Goal: Task Accomplishment & Management: Manage account settings

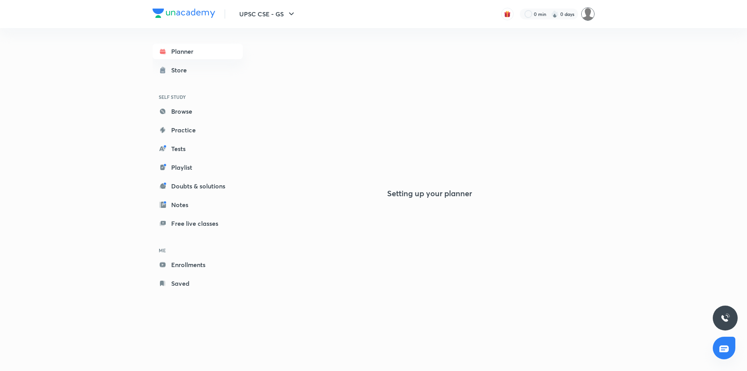
click at [585, 16] on img at bounding box center [587, 13] width 13 height 13
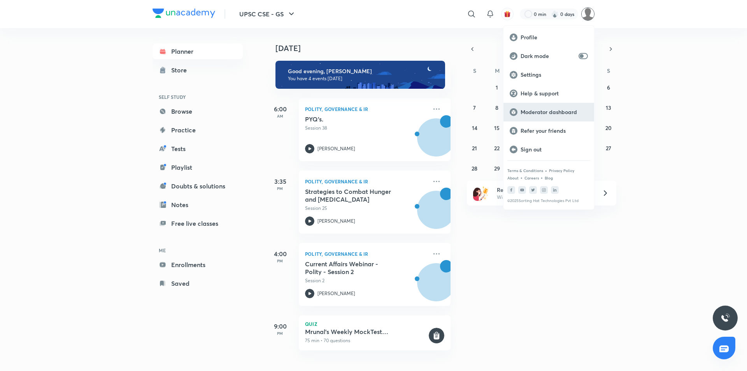
click at [550, 116] on div "Moderator dashboard" at bounding box center [548, 112] width 91 height 19
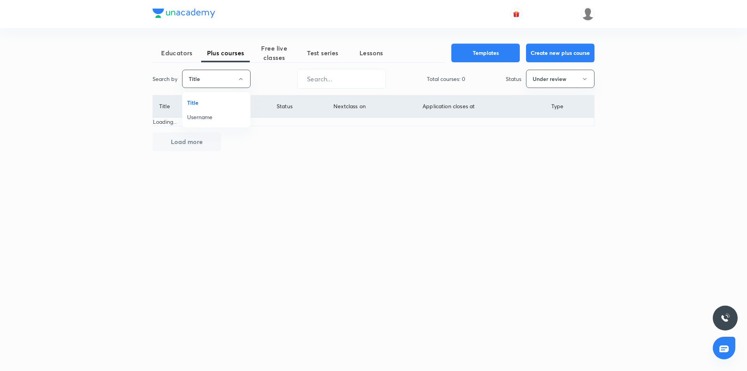
drag, startPoint x: 0, startPoint y: 0, endPoint x: 242, endPoint y: 117, distance: 268.8
click at [212, 114] on span "Username" at bounding box center [216, 117] width 58 height 8
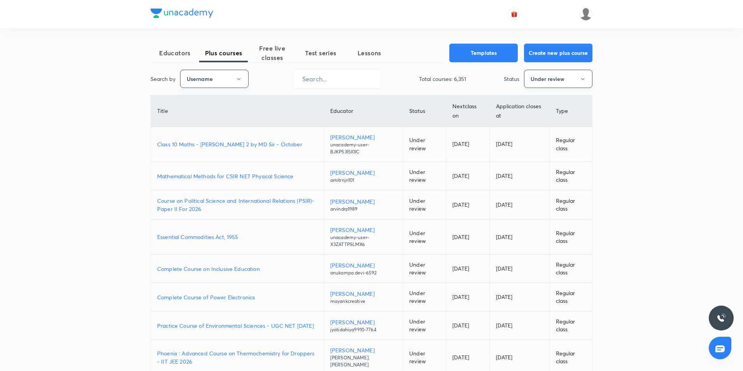
click at [564, 84] on button "Under review" at bounding box center [558, 79] width 68 height 18
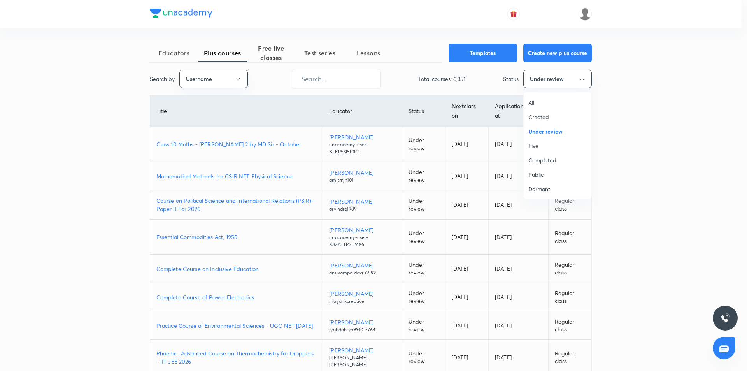
click at [557, 106] on span "All" at bounding box center [557, 102] width 58 height 8
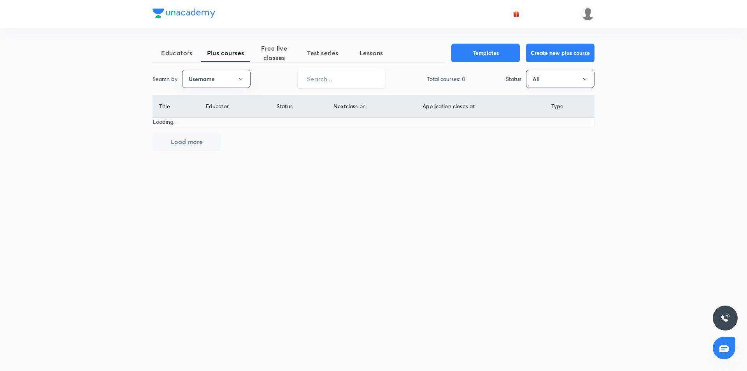
click at [566, 76] on button "All" at bounding box center [560, 79] width 68 height 18
click at [543, 141] on li "Live" at bounding box center [560, 145] width 68 height 14
click at [361, 79] on input "text" at bounding box center [342, 79] width 88 height 20
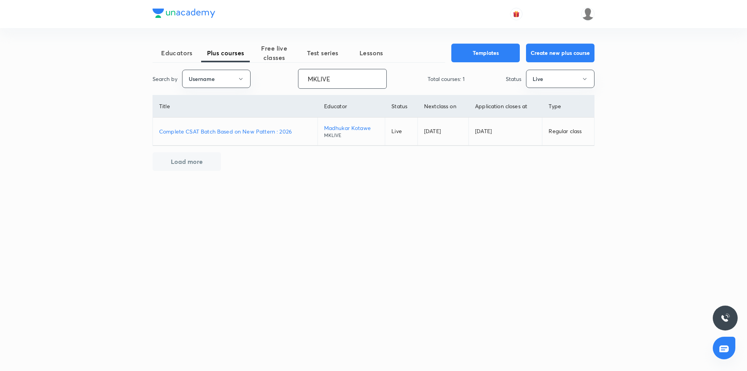
type input "MKLIVE"
click at [257, 130] on p "Complete CSAT Batch Based on New Pattern : 2026" at bounding box center [235, 131] width 152 height 8
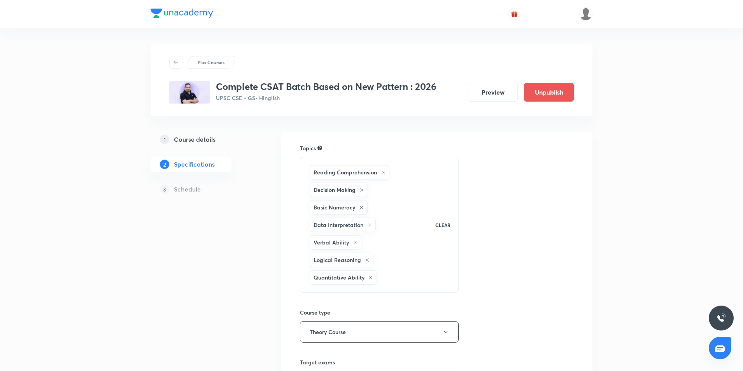
scroll to position [166, 0]
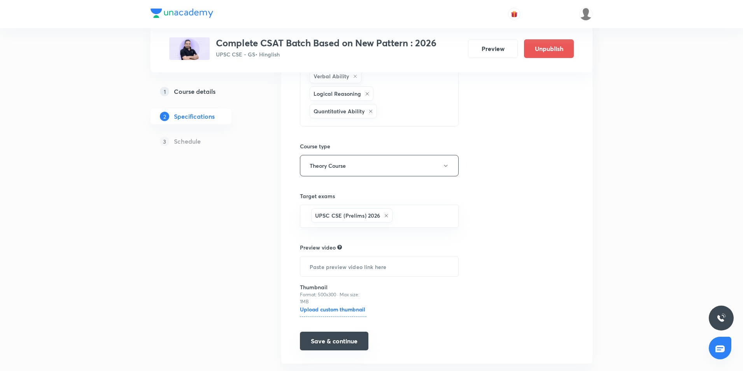
click at [338, 331] on button "Save & continue" at bounding box center [334, 340] width 68 height 19
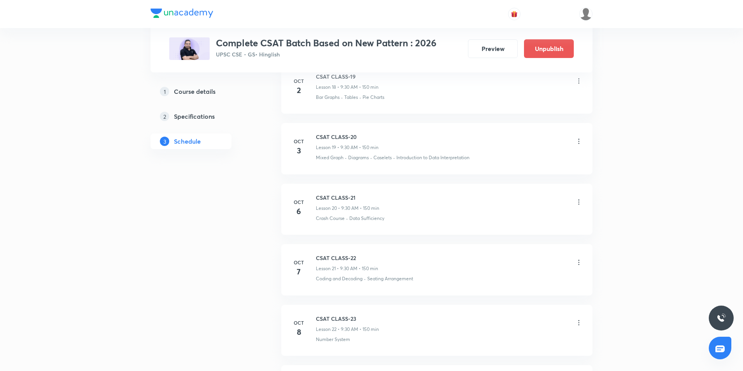
scroll to position [1468, 0]
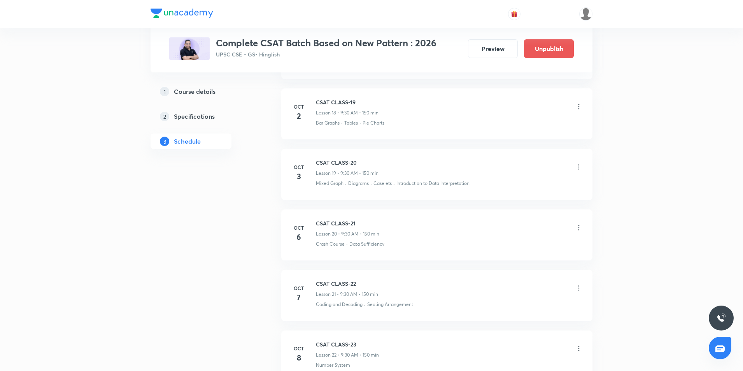
click at [577, 108] on icon at bounding box center [579, 107] width 8 height 8
click at [531, 128] on li "Edit" at bounding box center [538, 126] width 85 height 14
click at [578, 107] on icon at bounding box center [579, 107] width 8 height 8
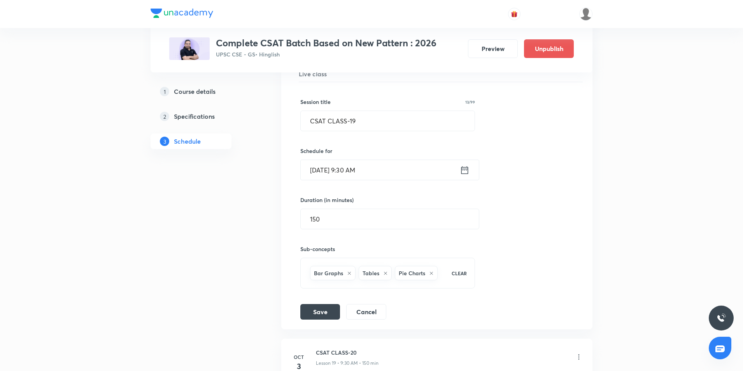
scroll to position [1209, 0]
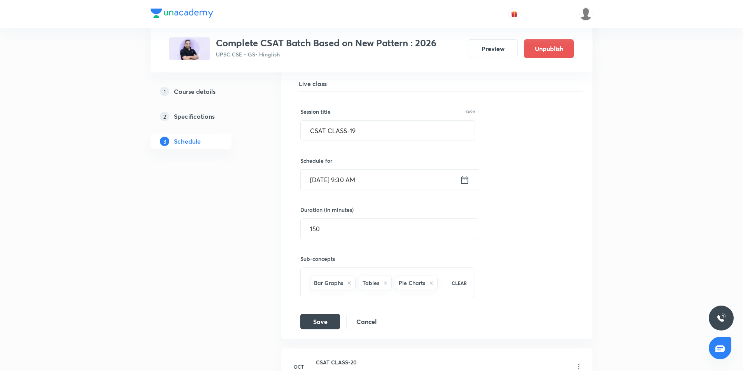
click at [460, 187] on input "[DATE] 9:30 AM" at bounding box center [380, 180] width 159 height 20
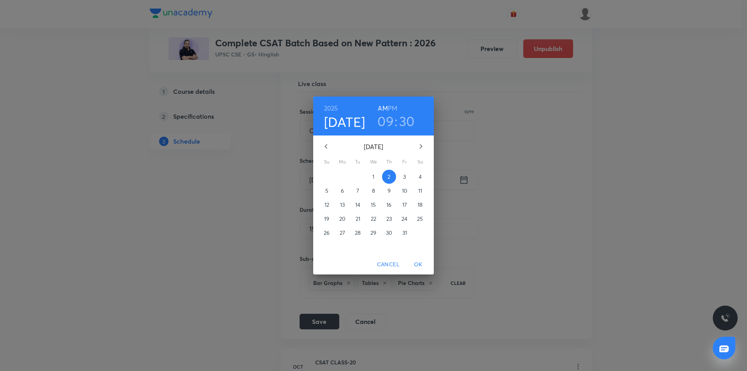
click at [424, 145] on icon "button" at bounding box center [420, 146] width 9 height 9
click at [371, 190] on span "5" at bounding box center [373, 191] width 14 height 8
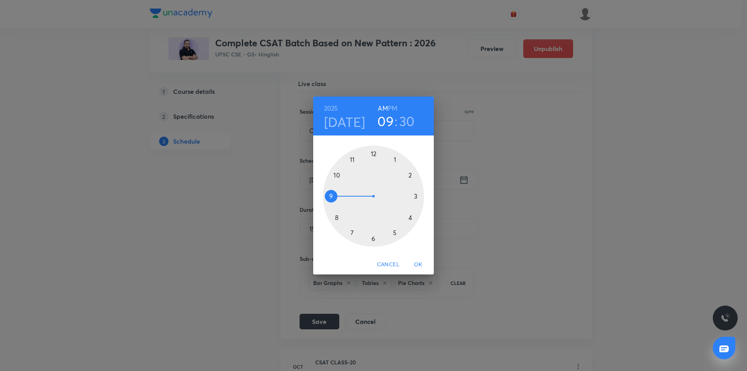
click at [416, 264] on span "OK" at bounding box center [418, 264] width 19 height 10
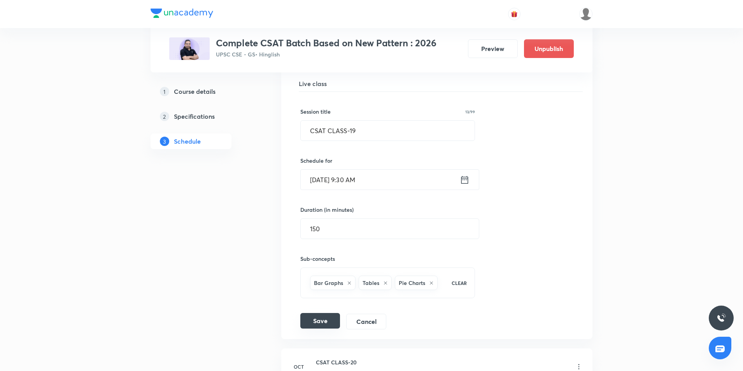
click at [319, 321] on button "Save" at bounding box center [320, 321] width 40 height 16
